Goal: Information Seeking & Learning: Learn about a topic

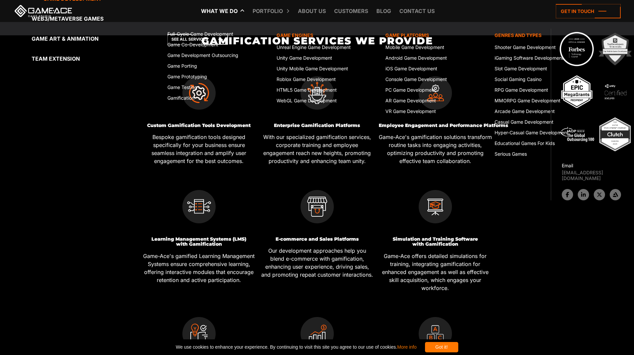
scroll to position [366, 0]
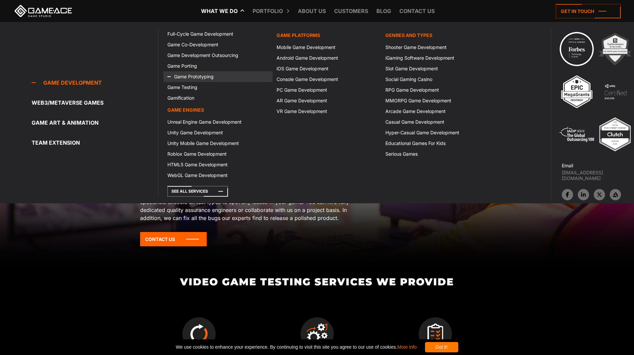
click at [198, 77] on link "Game Prototyping" at bounding box center [217, 76] width 109 height 11
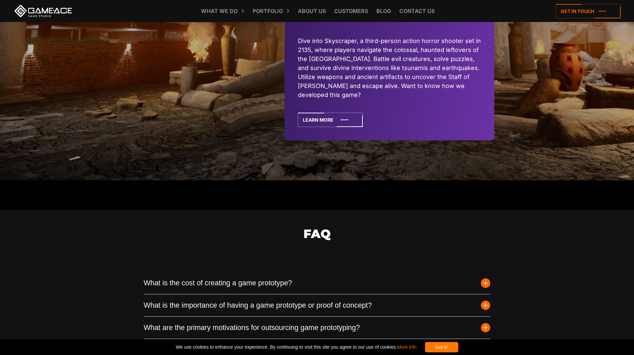
scroll to position [1962, 0]
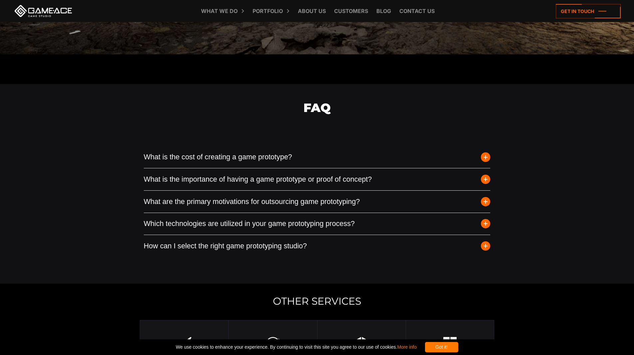
click at [279, 157] on button "What is the cost of creating a game prototype?" at bounding box center [317, 157] width 347 height 22
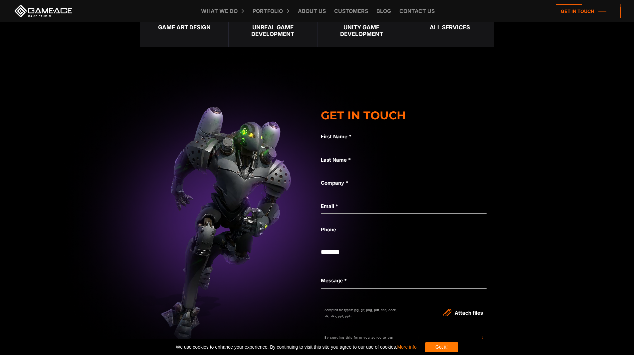
scroll to position [2728, 0]
